Goal: Information Seeking & Learning: Find specific fact

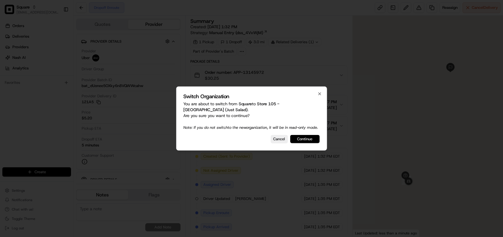
click at [292, 143] on button "Continue" at bounding box center [304, 139] width 29 height 8
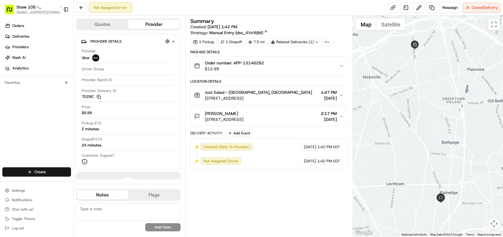
click at [297, 41] on div "Related Deliveries (1)" at bounding box center [294, 42] width 53 height 8
click at [301, 54] on span "job_cauCyu2DNNJgTBvk8zM4Zw" at bounding box center [311, 55] width 59 height 5
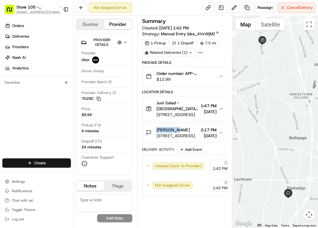
copy span "[PERSON_NAME]"
drag, startPoint x: 182, startPoint y: 128, endPoint x: 154, endPoint y: 116, distance: 30.6
click at [155, 130] on div "[PERSON_NAME] [STREET_ADDRESS]" at bounding box center [170, 133] width 49 height 12
